Goal: Find specific page/section: Find specific page/section

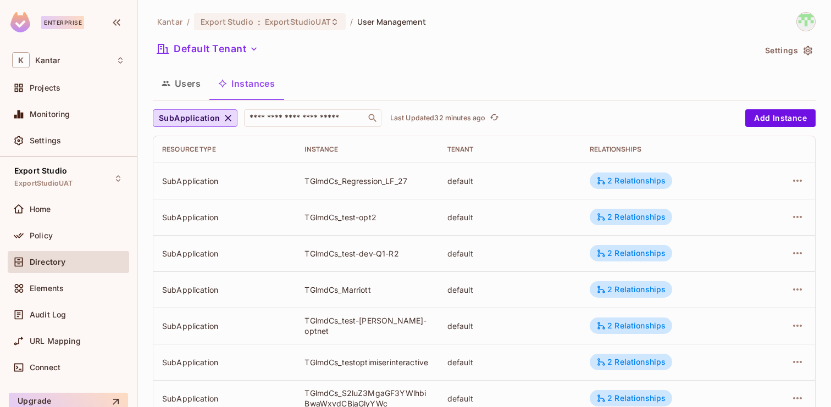
click at [219, 118] on icon "button" at bounding box center [223, 118] width 11 height 11
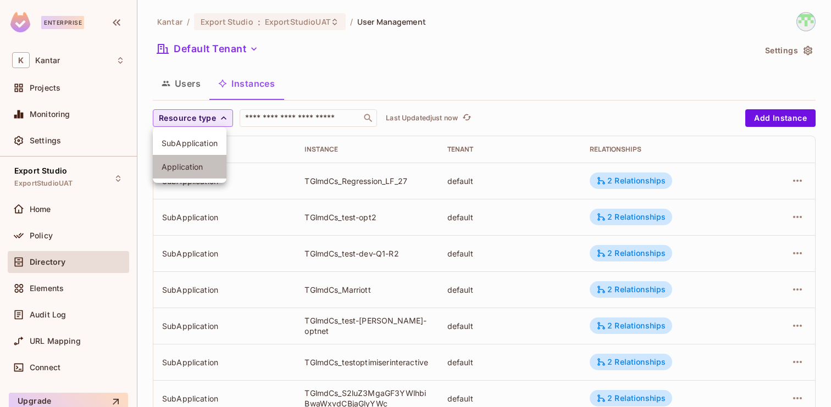
click at [199, 168] on span "Application" at bounding box center [190, 167] width 56 height 10
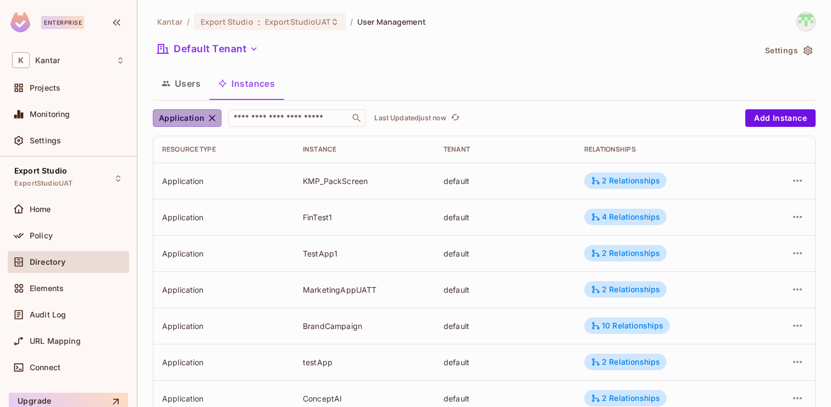
click at [204, 120] on button "Application" at bounding box center [187, 118] width 69 height 18
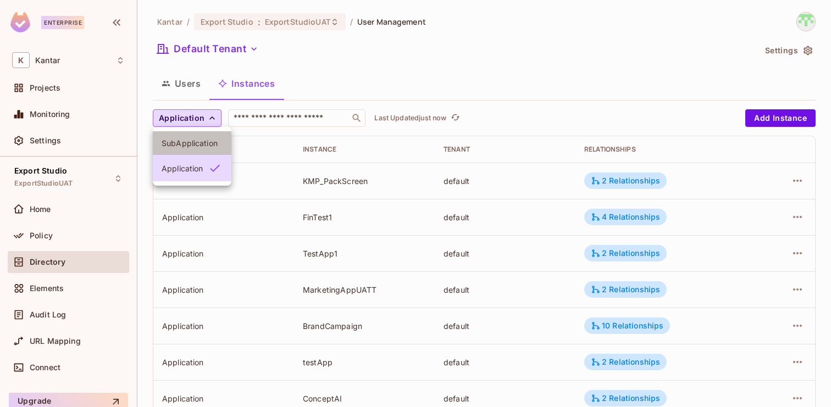
click at [198, 145] on span "SubApplication" at bounding box center [192, 143] width 61 height 10
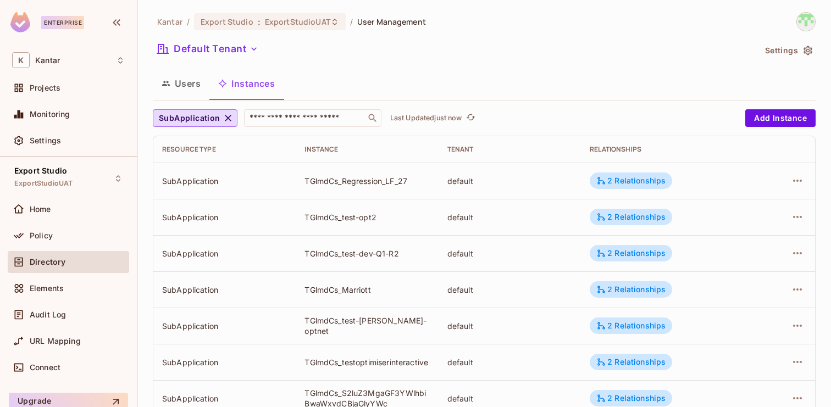
scroll to position [360, 0]
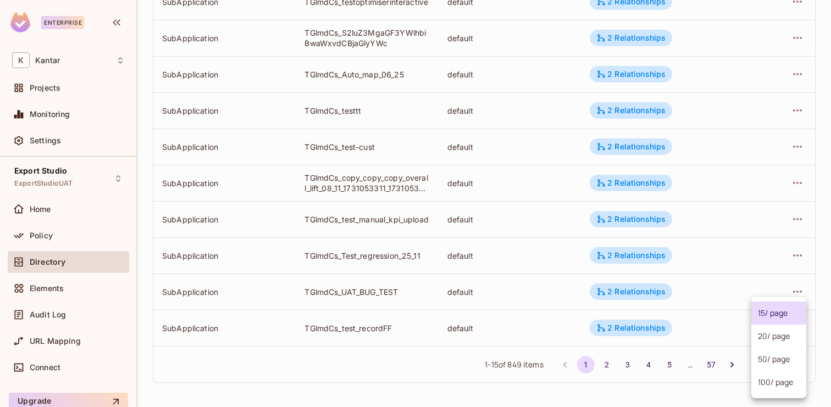
click at [768, 361] on body "Enterprise K Kantar Projects Monitoring Settings Export Studio ExportStudioUAT …" at bounding box center [415, 203] width 831 height 407
click at [772, 399] on div at bounding box center [415, 203] width 831 height 407
click at [783, 366] on body "Enterprise K Kantar Projects Monitoring Settings Export Studio ExportStudioUAT …" at bounding box center [415, 203] width 831 height 407
click at [780, 380] on li "100 / page" at bounding box center [778, 382] width 55 height 23
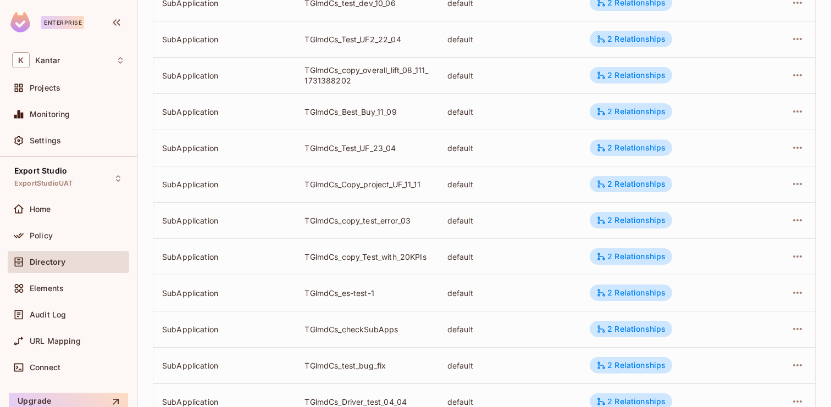
scroll to position [3442, 0]
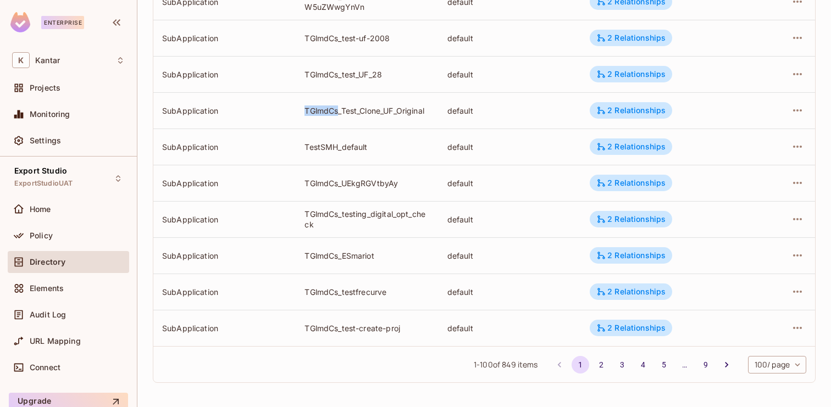
drag, startPoint x: 338, startPoint y: 111, endPoint x: 299, endPoint y: 111, distance: 39.0
click at [299, 111] on td "TGlmdCs_Test_Clone_UF_Original" at bounding box center [367, 110] width 142 height 36
copy div "TGlmdCs"
click at [336, 121] on td "TGlmdCs_Test_Clone_UF_Original" at bounding box center [367, 110] width 142 height 36
drag, startPoint x: 304, startPoint y: 109, endPoint x: 338, endPoint y: 114, distance: 35.0
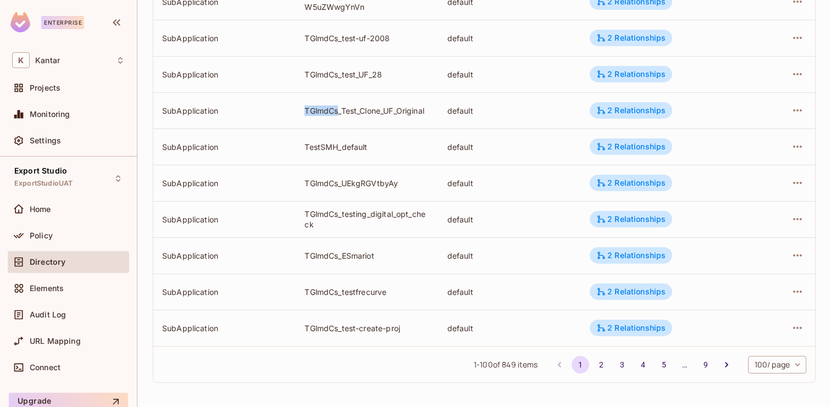
click at [339, 114] on td "TGlmdCs_Test_Clone_UF_Original" at bounding box center [367, 110] width 142 height 36
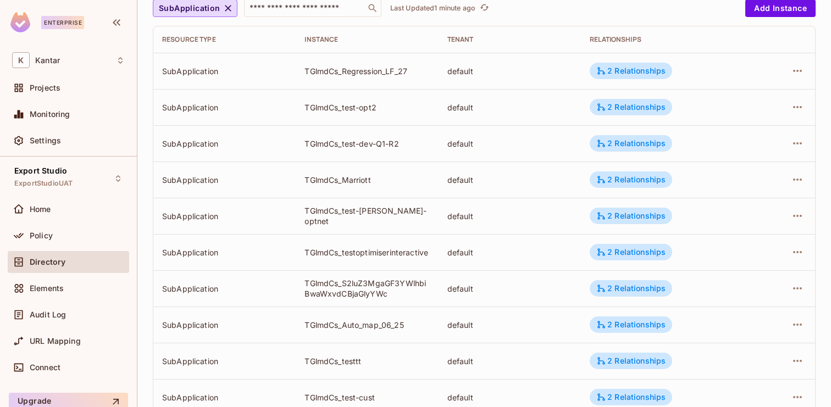
scroll to position [0, 0]
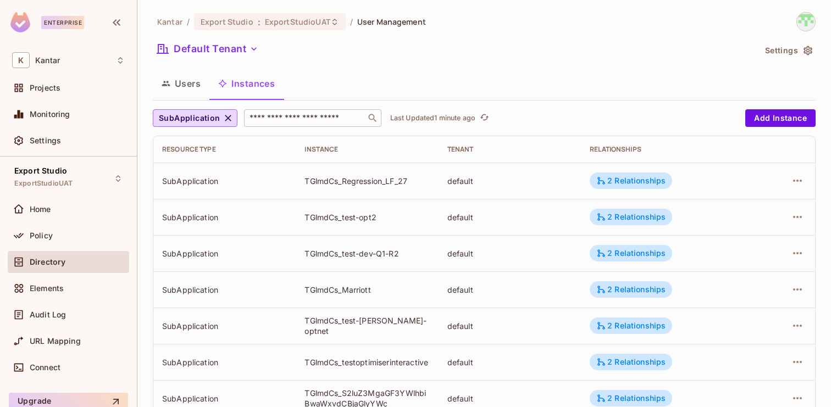
click at [298, 117] on input "text" at bounding box center [304, 118] width 115 height 11
paste input "**********"
type input "**********"
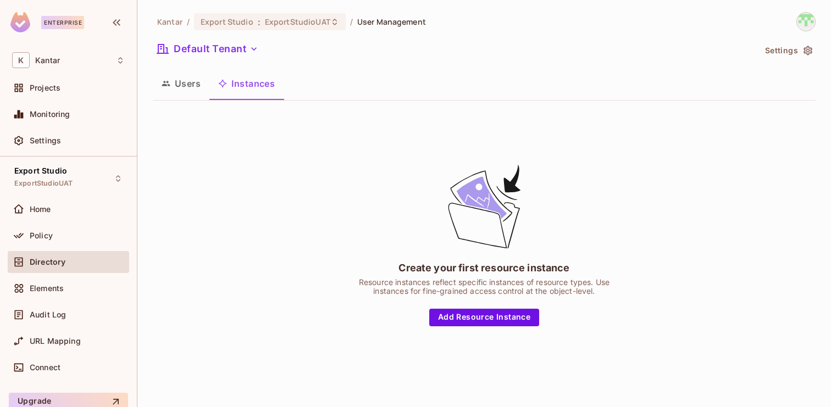
click at [167, 85] on icon "button" at bounding box center [166, 83] width 9 height 9
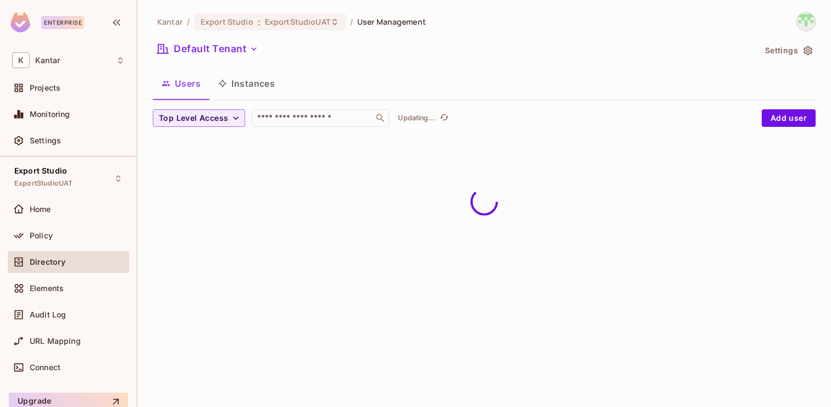
click at [238, 87] on button "Instances" at bounding box center [246, 83] width 74 height 27
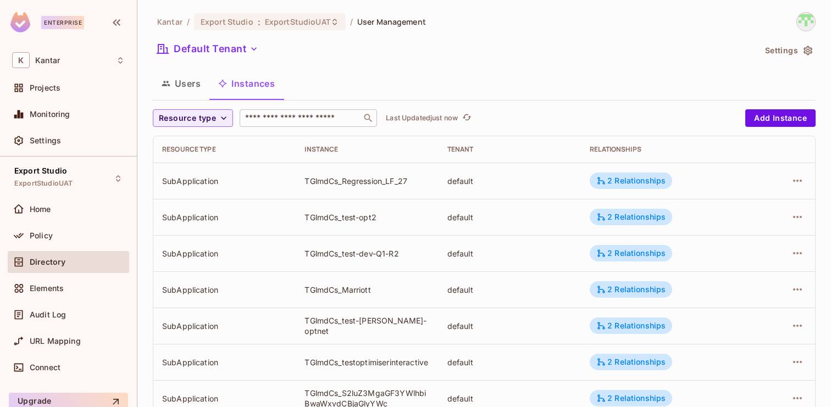
click at [279, 122] on input "text" at bounding box center [300, 118] width 115 height 11
paste input "**********"
type input "**********"
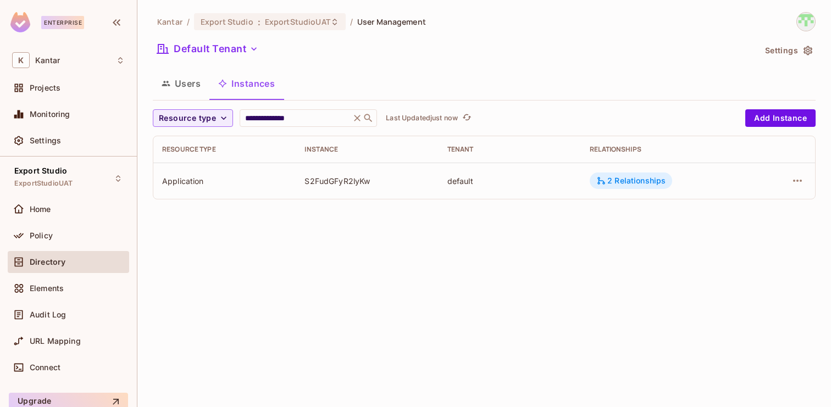
click at [641, 178] on div "2 Relationships" at bounding box center [630, 181] width 69 height 10
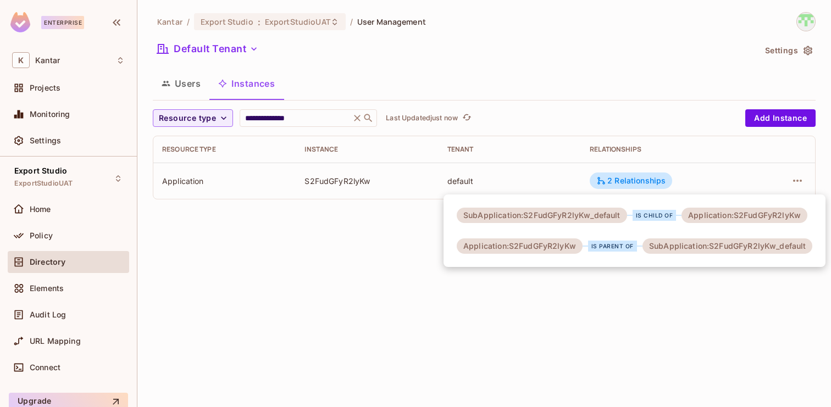
click at [581, 310] on div at bounding box center [415, 203] width 831 height 407
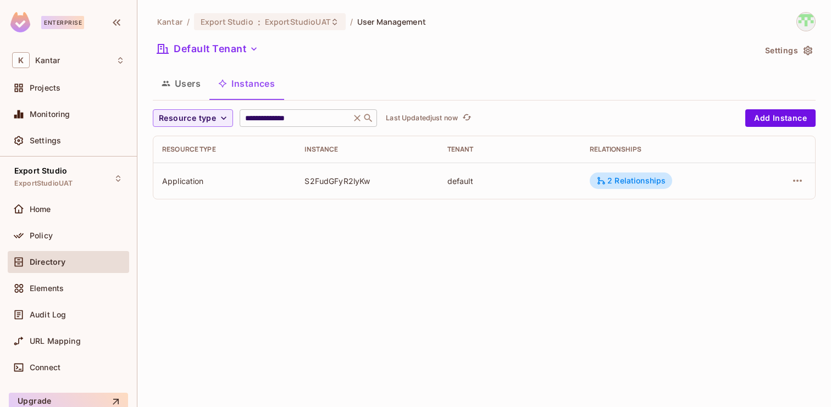
click at [353, 118] on icon at bounding box center [357, 118] width 11 height 11
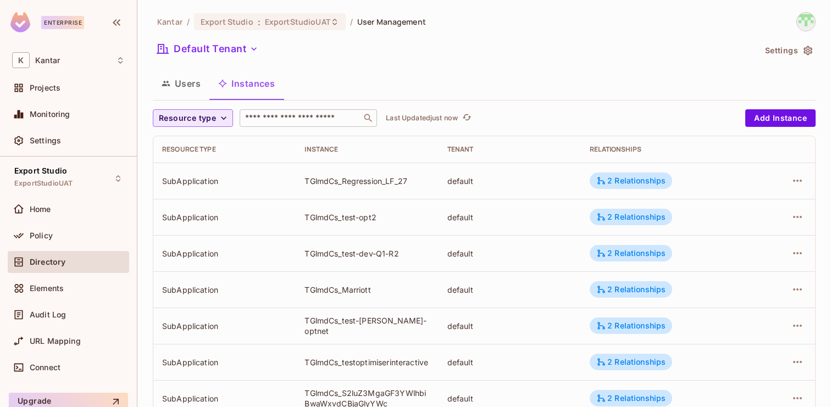
click at [197, 112] on span "Resource type" at bounding box center [187, 119] width 57 height 14
click at [198, 142] on span "SubApplication" at bounding box center [190, 143] width 56 height 10
click at [280, 115] on input "text" at bounding box center [304, 118] width 115 height 11
paste input "**********"
type input "**********"
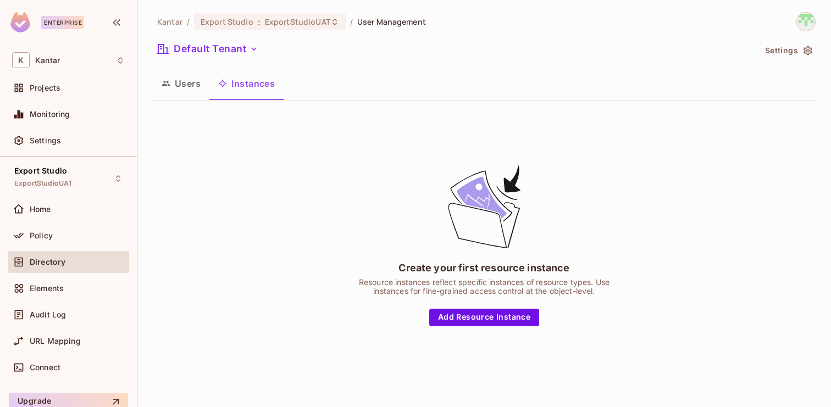
click at [195, 90] on button "Users" at bounding box center [181, 83] width 57 height 27
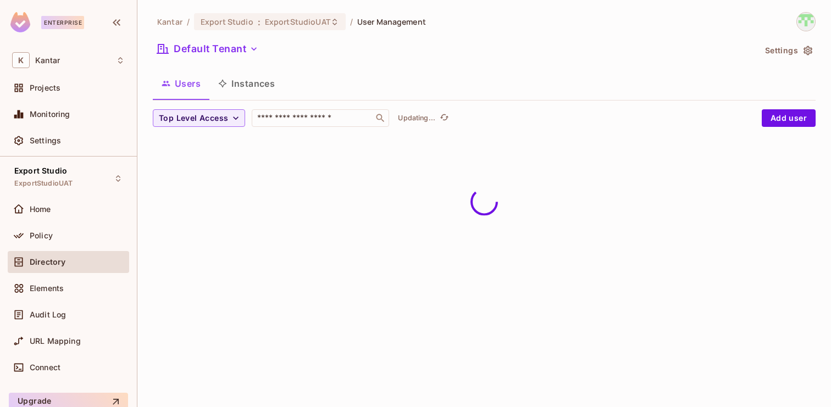
click at [252, 91] on button "Instances" at bounding box center [246, 83] width 74 height 27
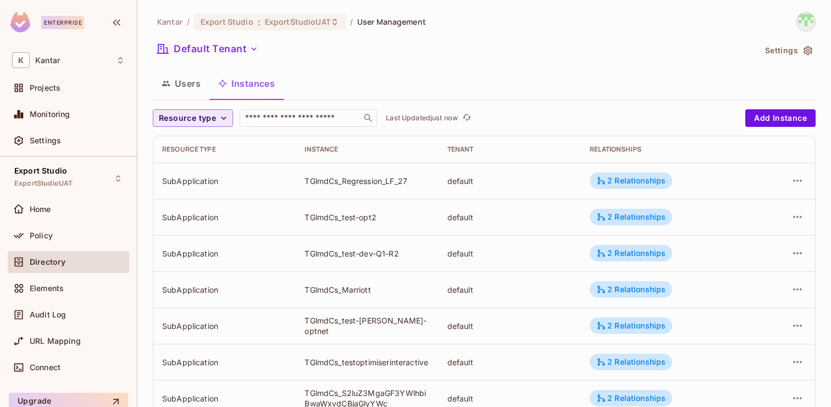
click at [205, 121] on span "Resource type" at bounding box center [187, 119] width 57 height 14
click at [197, 172] on li "Application" at bounding box center [190, 167] width 74 height 24
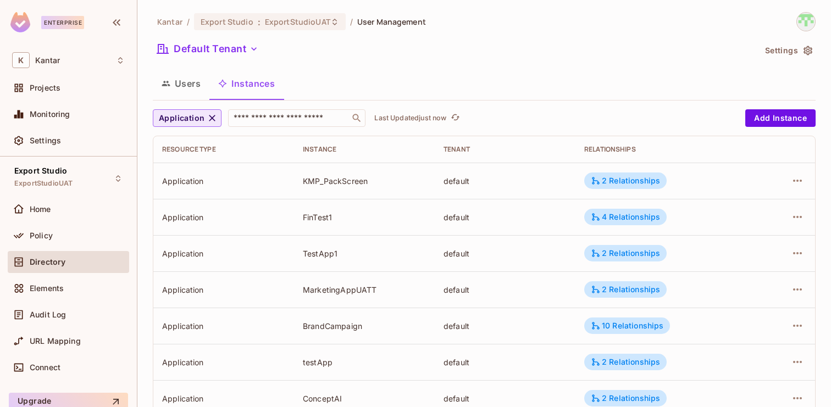
click at [202, 112] on span "Application" at bounding box center [182, 119] width 46 height 14
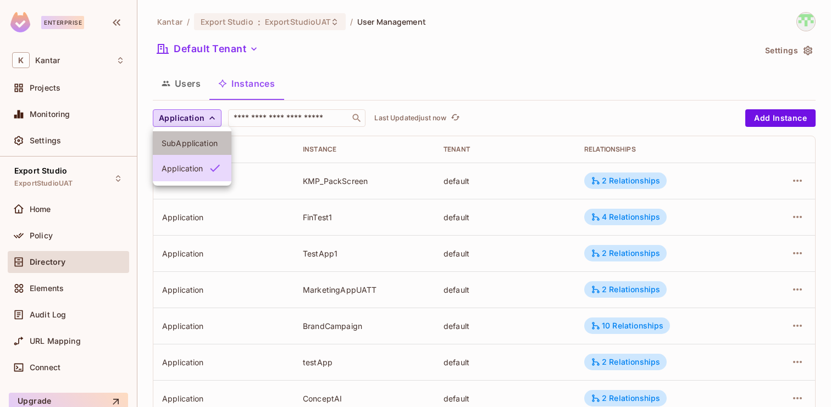
click at [204, 139] on span "SubApplication" at bounding box center [192, 143] width 61 height 10
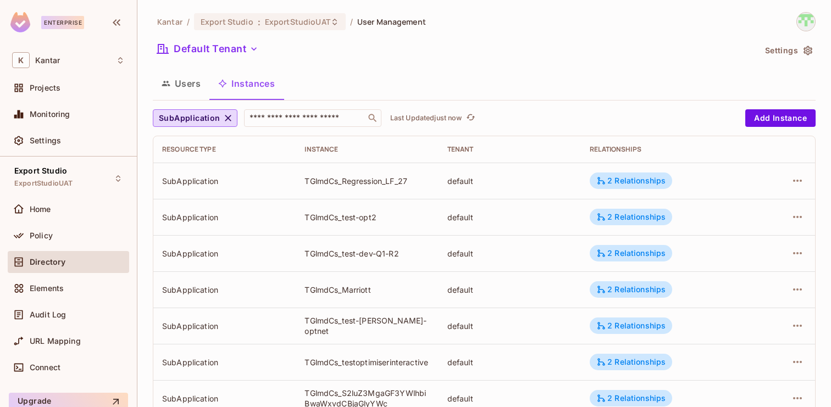
scroll to position [360, 0]
